Goal: Task Accomplishment & Management: Manage account settings

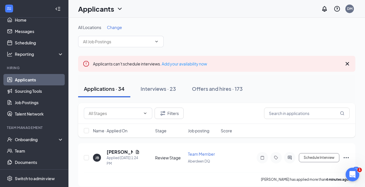
click at [116, 27] on span "Change" at bounding box center [114, 27] width 15 height 5
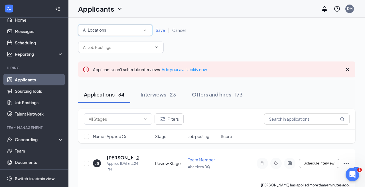
click at [130, 32] on div "All Locations" at bounding box center [115, 30] width 64 height 7
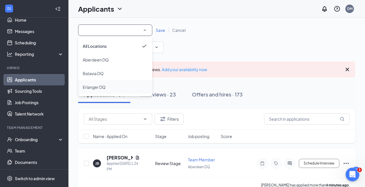
click at [111, 83] on li "Erlanger DQ" at bounding box center [115, 87] width 74 height 14
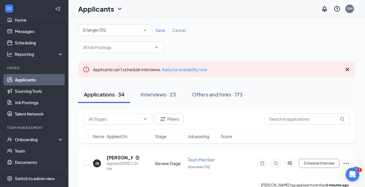
click at [154, 32] on link "Save" at bounding box center [160, 30] width 17 height 5
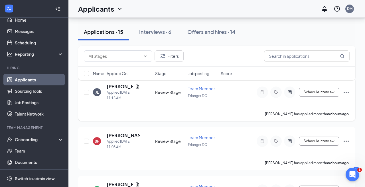
scroll to position [68, 0]
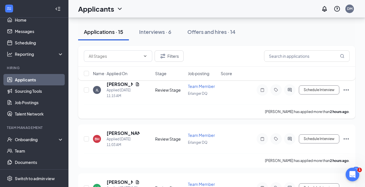
click at [293, 93] on div at bounding box center [289, 89] width 11 height 11
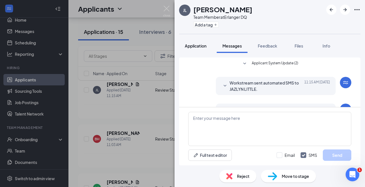
click at [201, 48] on span "Application" at bounding box center [196, 45] width 22 height 5
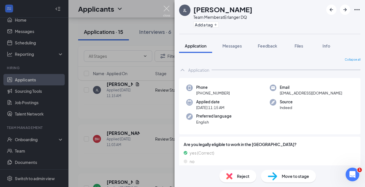
click at [164, 9] on img at bounding box center [166, 11] width 7 height 11
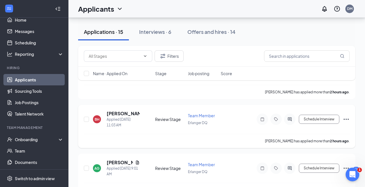
scroll to position [88, 0]
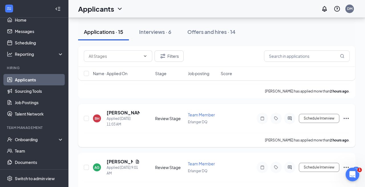
click at [346, 118] on icon "Ellipses" at bounding box center [345, 118] width 7 height 7
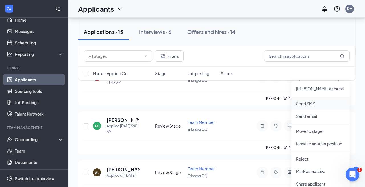
scroll to position [130, 0]
click at [319, 155] on li "Reject" at bounding box center [320, 158] width 58 height 13
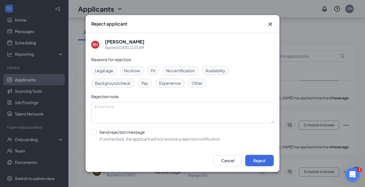
click at [192, 84] on span "Other" at bounding box center [196, 83] width 11 height 6
click at [258, 162] on button "Reject" at bounding box center [259, 160] width 28 height 11
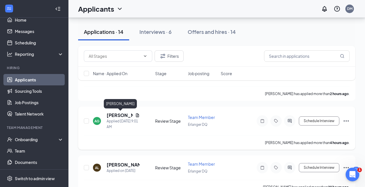
scroll to position [84, 0]
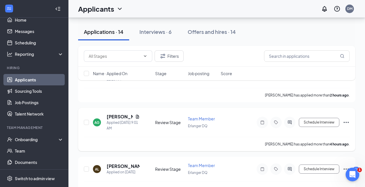
click at [288, 124] on div at bounding box center [289, 122] width 11 height 11
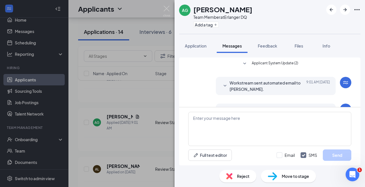
scroll to position [21, 0]
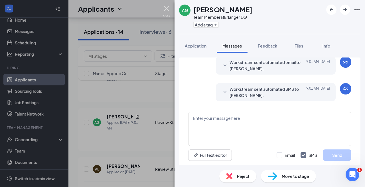
click at [165, 8] on img at bounding box center [166, 11] width 7 height 11
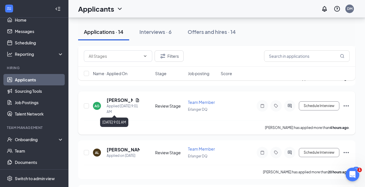
scroll to position [103, 0]
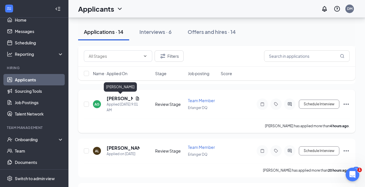
click at [121, 100] on h5 "[PERSON_NAME]" at bounding box center [120, 98] width 26 height 6
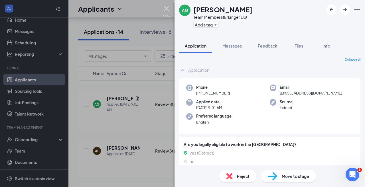
click at [167, 7] on img at bounding box center [166, 11] width 7 height 11
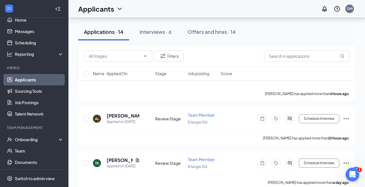
scroll to position [151, 0]
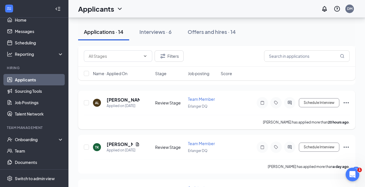
click at [288, 103] on icon "ActiveChat" at bounding box center [289, 103] width 7 height 5
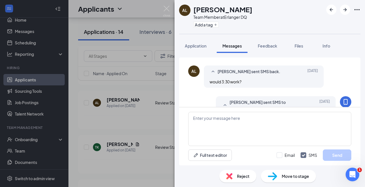
scroll to position [226, 0]
click at [165, 9] on img at bounding box center [166, 11] width 7 height 11
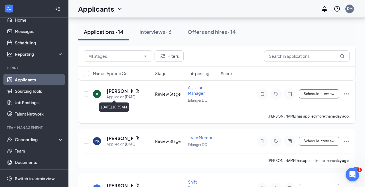
scroll to position [253, 0]
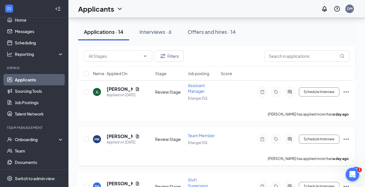
click at [289, 140] on icon "ActiveChat" at bounding box center [289, 139] width 7 height 5
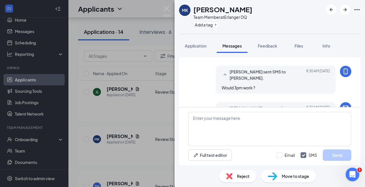
scroll to position [72, 0]
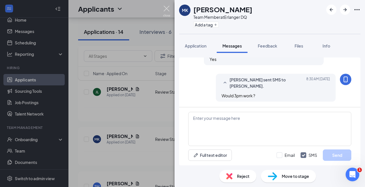
click at [166, 11] on img at bounding box center [166, 11] width 7 height 11
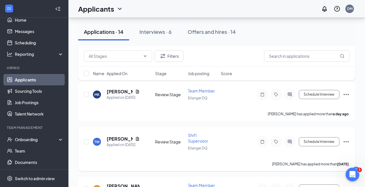
scroll to position [298, 0]
click at [290, 140] on icon "ActiveChat" at bounding box center [289, 141] width 7 height 5
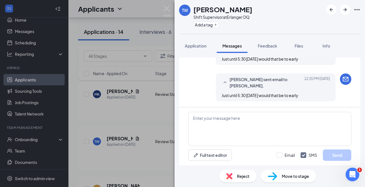
scroll to position [173, 0]
click at [165, 7] on img at bounding box center [166, 11] width 7 height 11
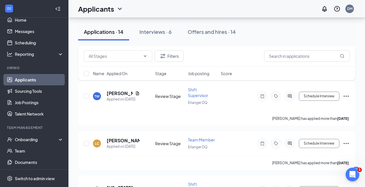
scroll to position [348, 0]
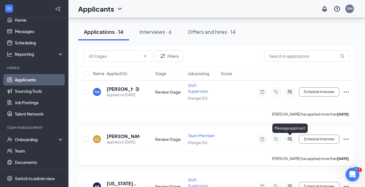
click at [292, 138] on icon "ActiveChat" at bounding box center [289, 139] width 7 height 5
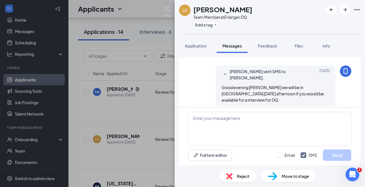
scroll to position [63, 0]
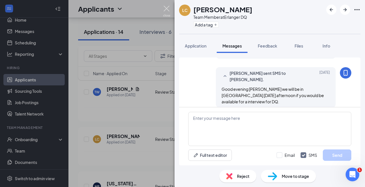
click at [167, 7] on img at bounding box center [166, 11] width 7 height 11
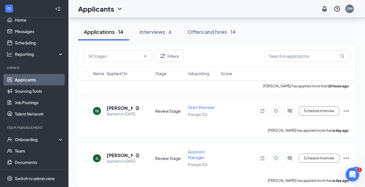
scroll to position [187, 0]
